Goal: Information Seeking & Learning: Learn about a topic

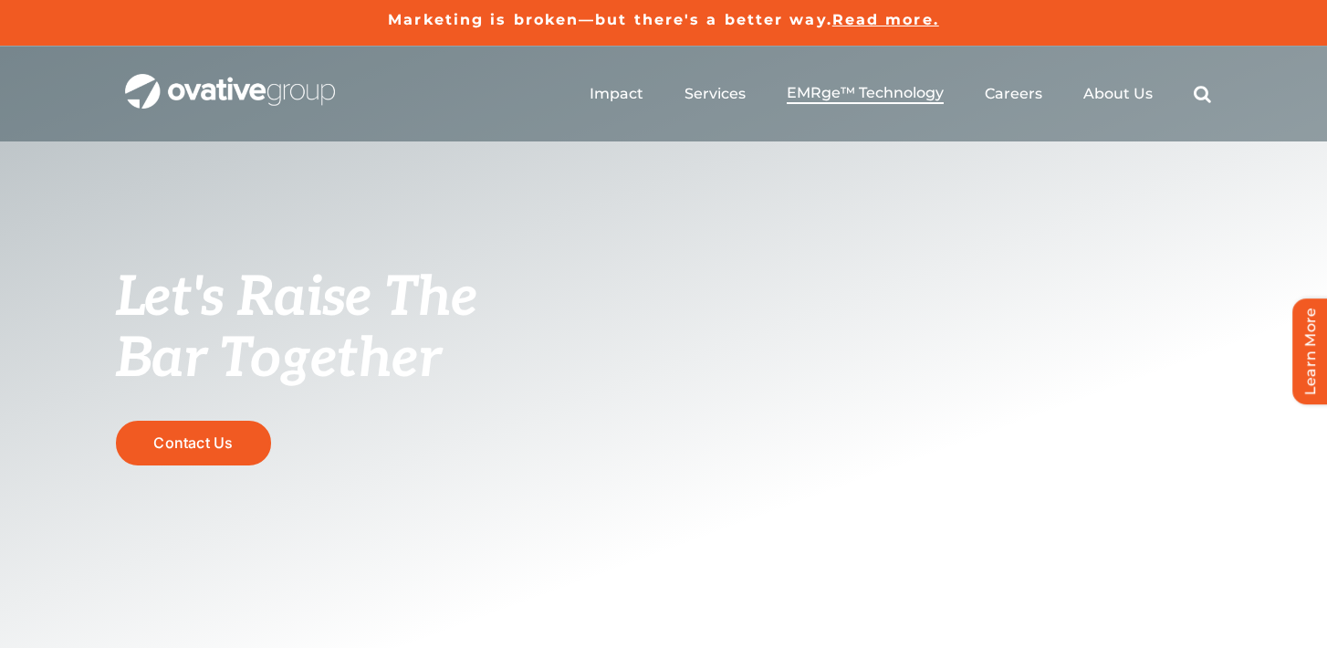
click at [830, 94] on span "EMRge™ Technology" at bounding box center [865, 93] width 157 height 18
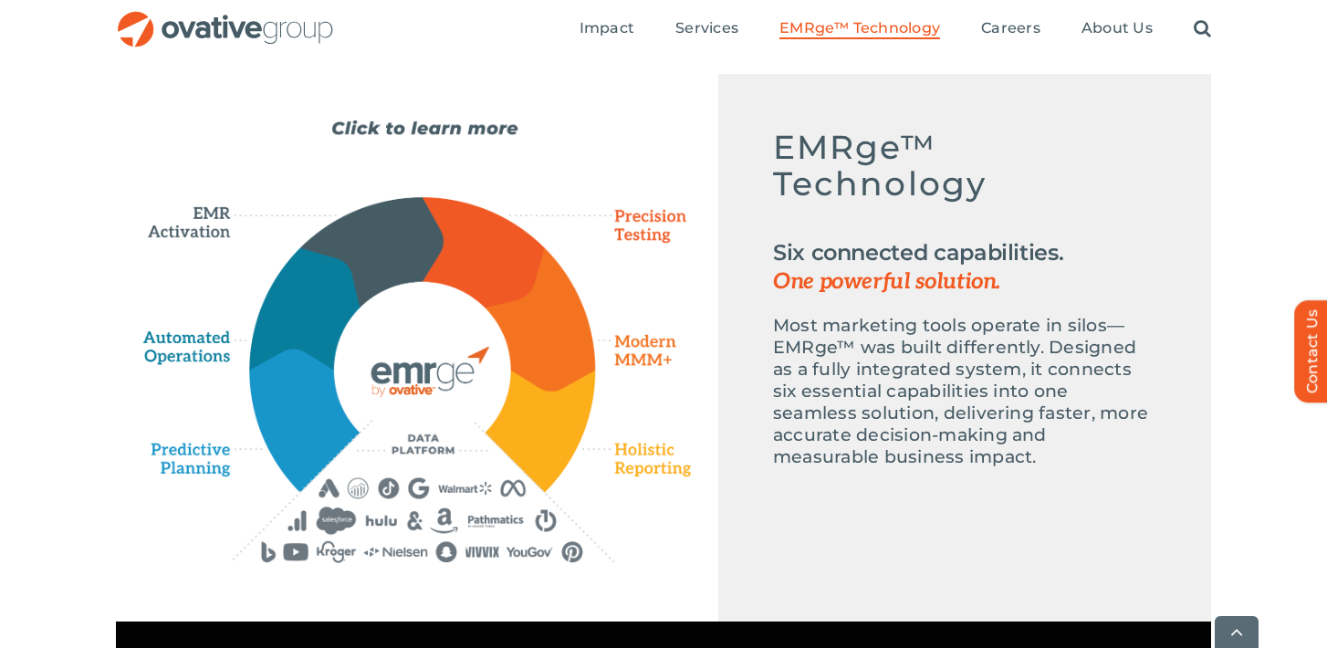
scroll to position [851, 0]
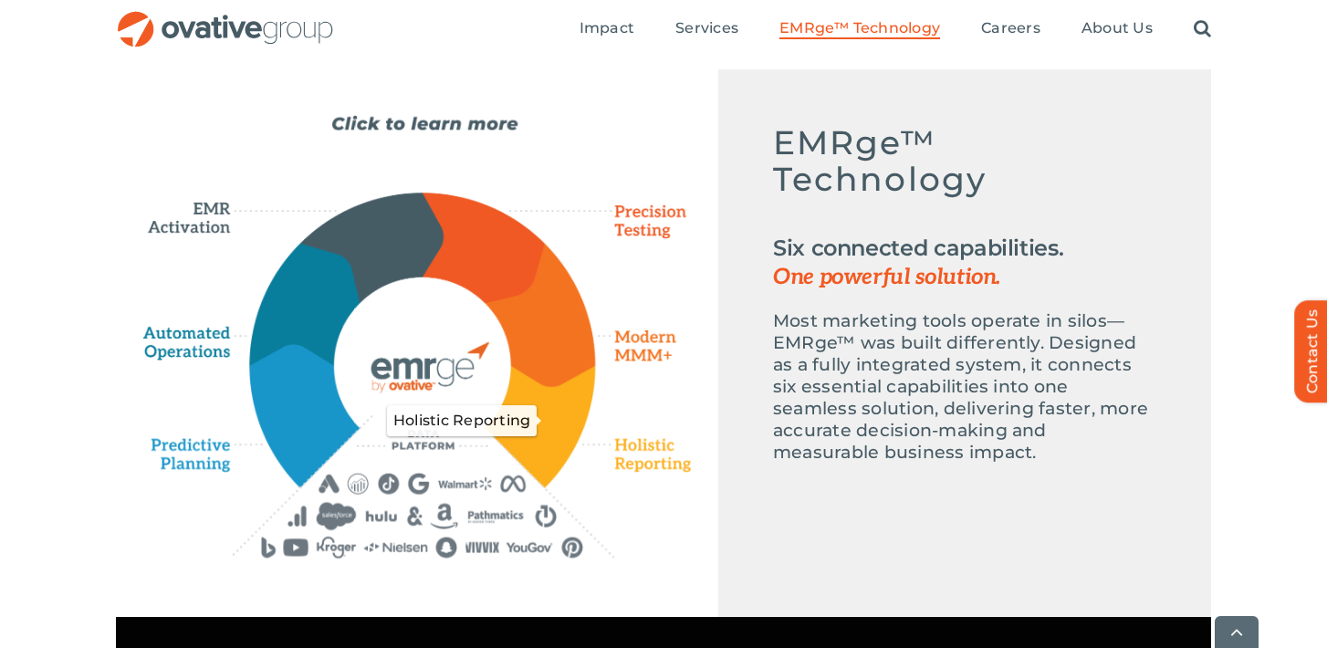
click at [560, 445] on icon "Holistic Reporting" at bounding box center [541, 426] width 110 height 120
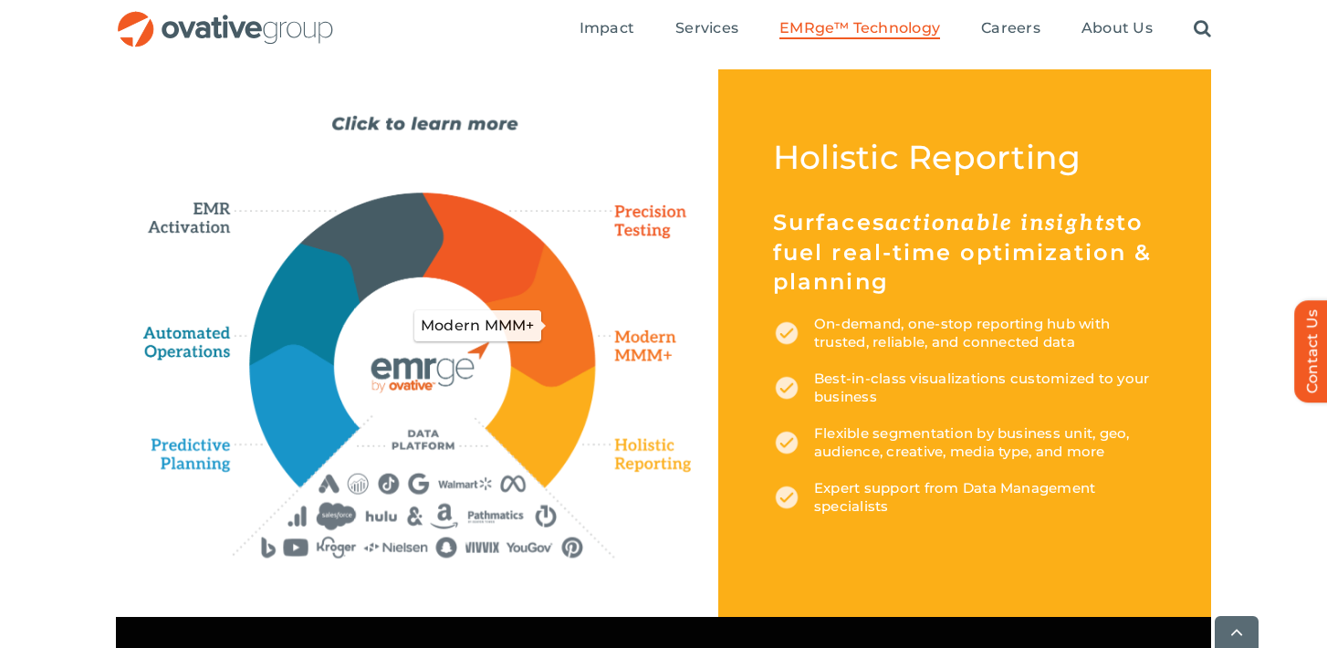
click at [562, 335] on icon "Modern MMM+" at bounding box center [542, 314] width 110 height 143
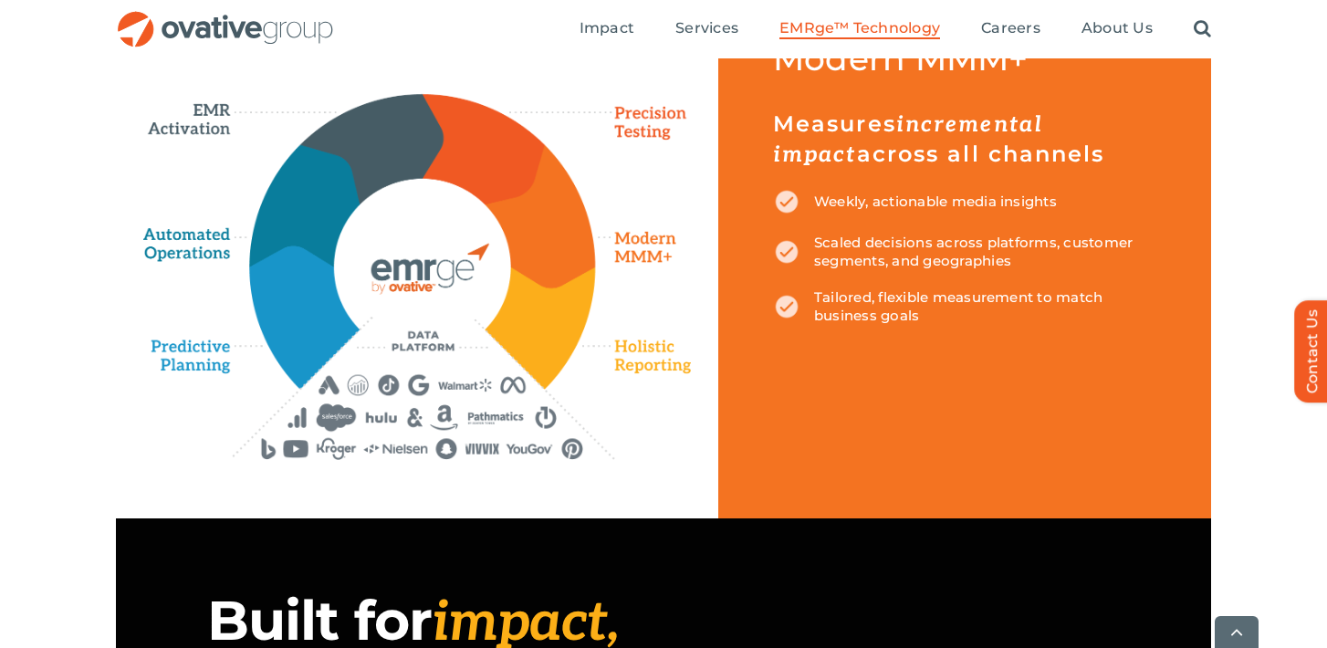
scroll to position [951, 0]
